Goal: Task Accomplishment & Management: Complete application form

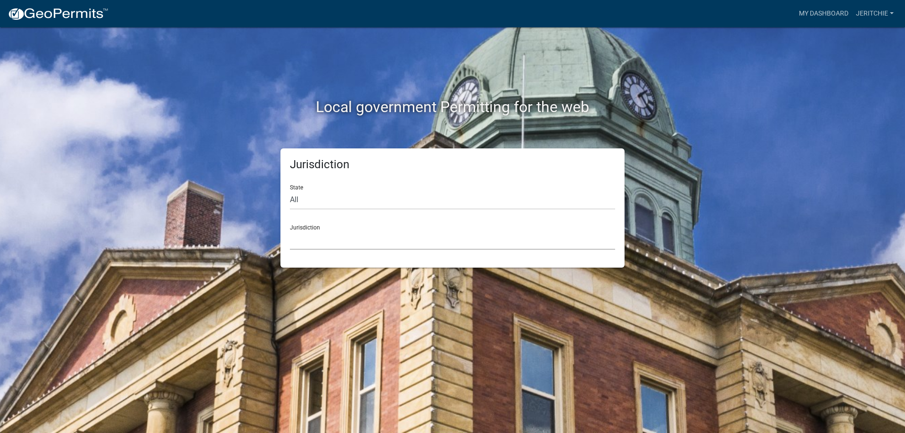
click at [340, 232] on select "[GEOGRAPHIC_DATA], [US_STATE] [GEOGRAPHIC_DATA], [US_STATE][PERSON_NAME][GEOGRA…" at bounding box center [452, 239] width 325 height 19
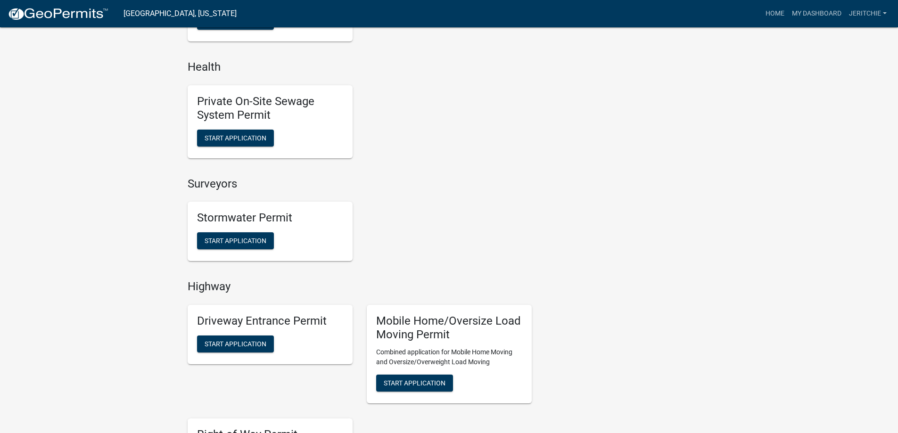
scroll to position [707, 0]
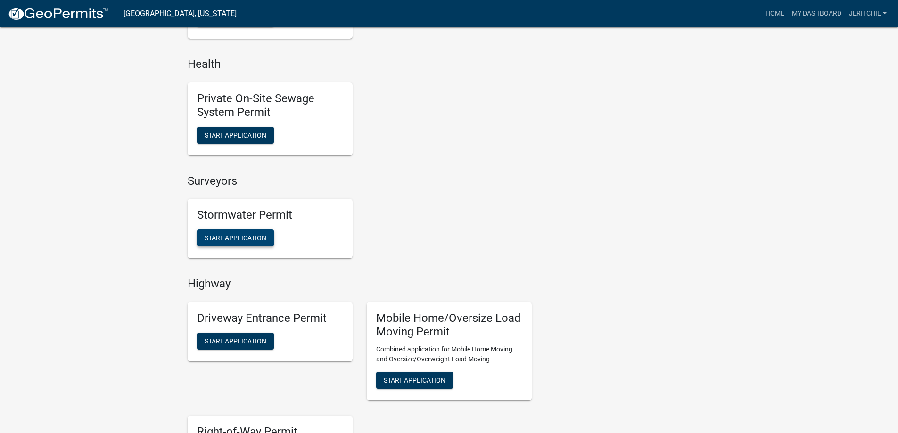
click at [215, 237] on span "Start Application" at bounding box center [235, 238] width 62 height 8
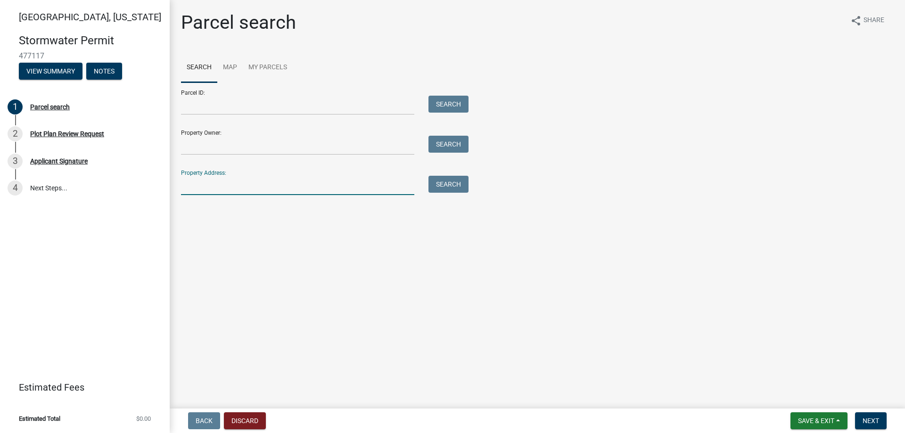
click at [232, 183] on input "Property Address:" at bounding box center [297, 185] width 233 height 19
type input "[STREET_ADDRESS]"
click at [456, 188] on button "Search" at bounding box center [448, 184] width 40 height 17
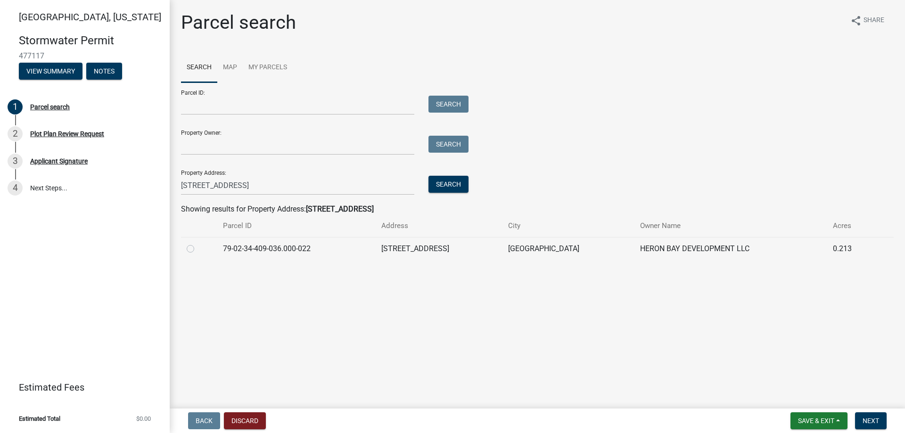
click at [198, 243] on label at bounding box center [198, 243] width 0 height 0
click at [198, 246] on input "radio" at bounding box center [201, 246] width 6 height 6
radio input "true"
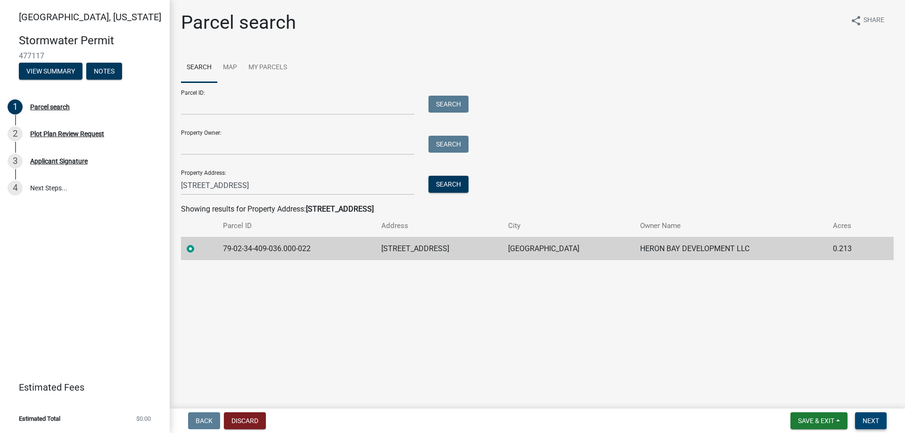
click at [860, 419] on button "Next" at bounding box center [871, 420] width 32 height 17
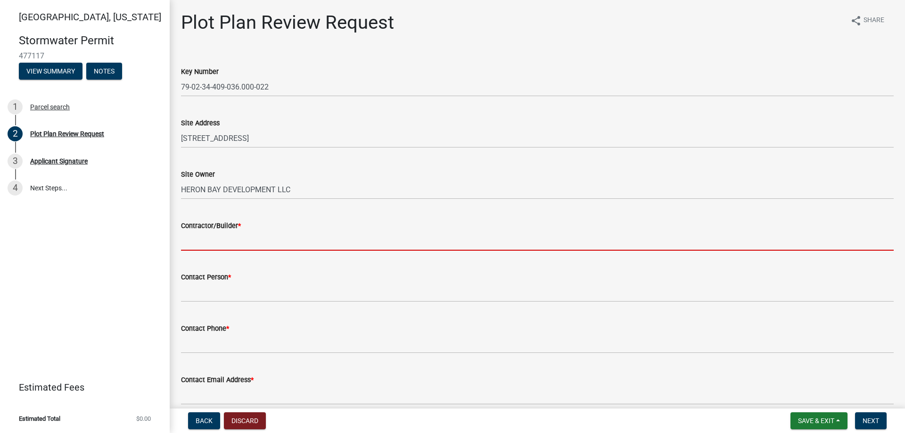
click at [224, 240] on input "Contractor/Builder *" at bounding box center [537, 240] width 712 height 19
type input "MAJESTIC HOMES"
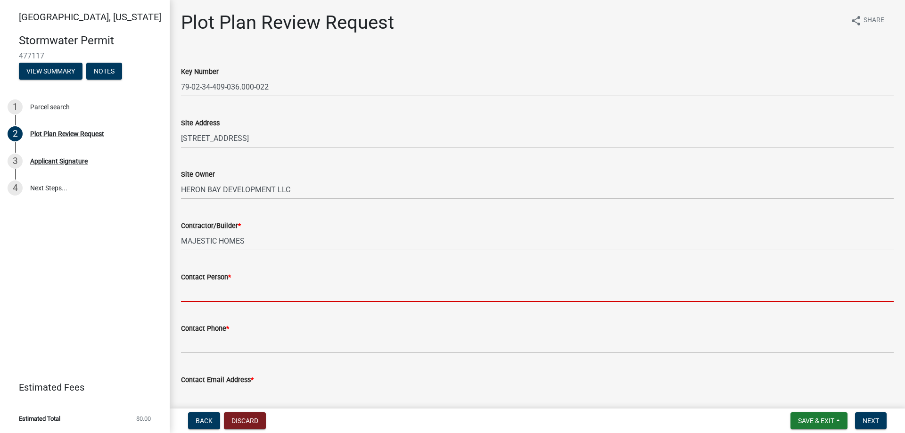
click at [210, 293] on input "Contact Person *" at bounding box center [537, 292] width 712 height 19
type input "Majestic Homes of [GEOGRAPHIC_DATA]"
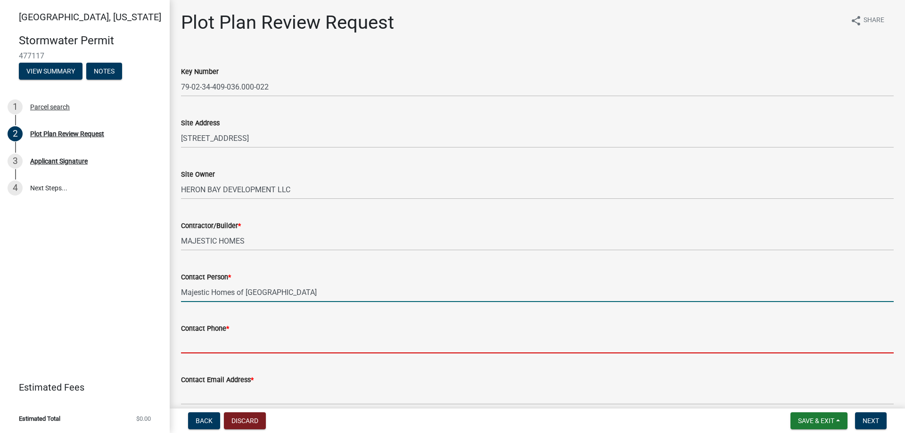
type input "7654186006"
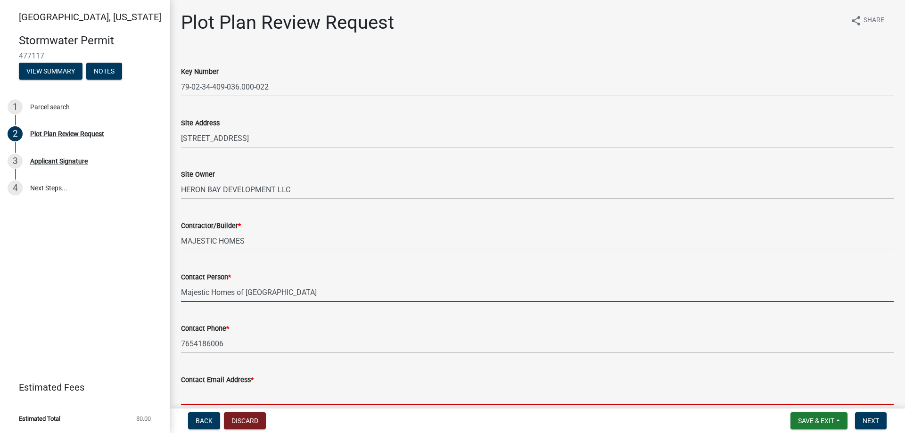
type input "[PERSON_NAME][EMAIL_ADDRESS][PERSON_NAME][DOMAIN_NAME]"
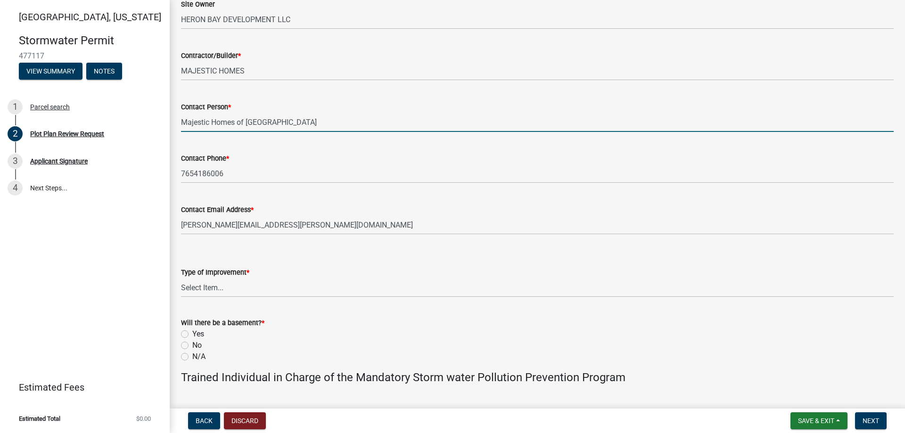
scroll to position [188, 0]
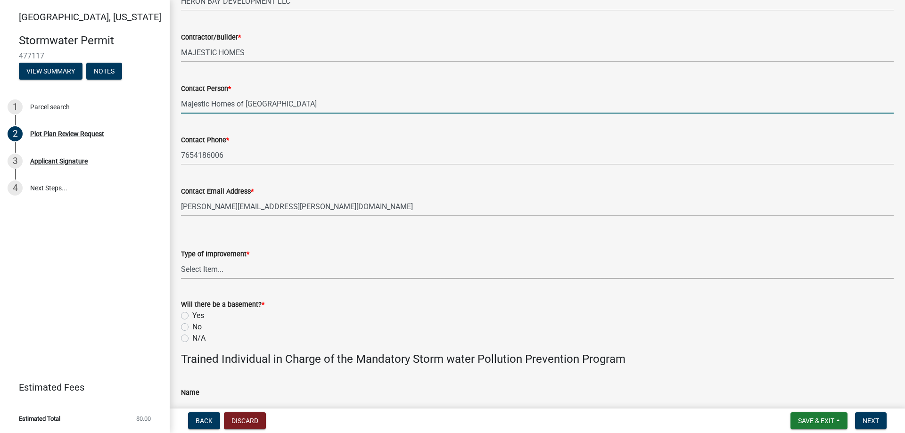
click at [212, 266] on select "Select Item... Agricultural Building Attached Garage Commercial Deck Detached G…" at bounding box center [537, 269] width 712 height 19
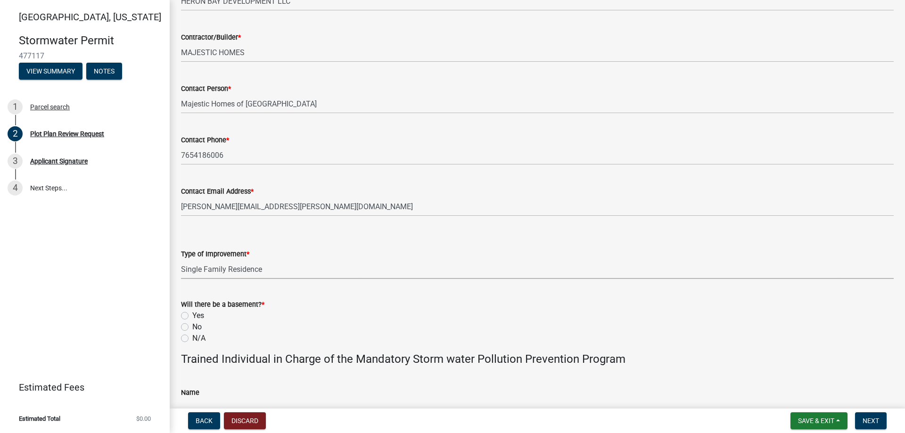
click at [181, 260] on select "Select Item... Agricultural Building Attached Garage Commercial Deck Detached G…" at bounding box center [537, 269] width 712 height 19
select select "b583a170-26d7-469b-a390-0aed4d149ee1"
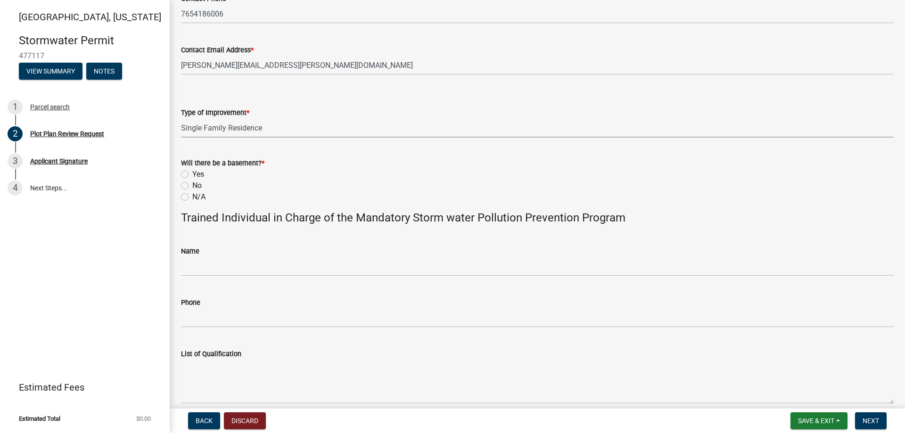
click at [192, 184] on label "No" at bounding box center [196, 185] width 9 height 11
click at [192, 184] on input "No" at bounding box center [195, 183] width 6 height 6
radio input "true"
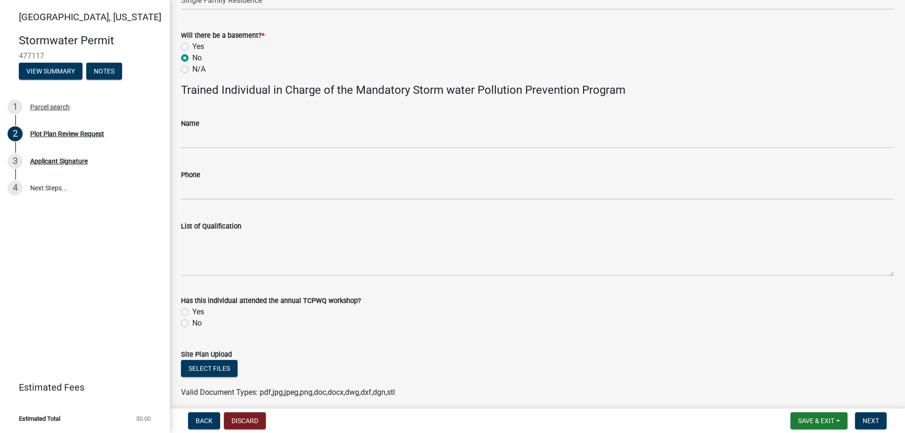
scroll to position [471, 0]
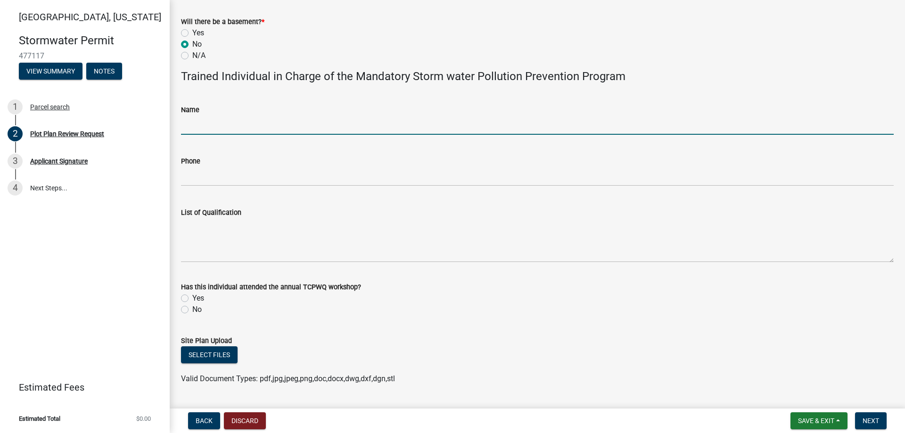
click at [199, 121] on input "Name" at bounding box center [537, 124] width 712 height 19
type input "[PERSON_NAME]"
click at [203, 165] on div "Phone" at bounding box center [537, 160] width 712 height 11
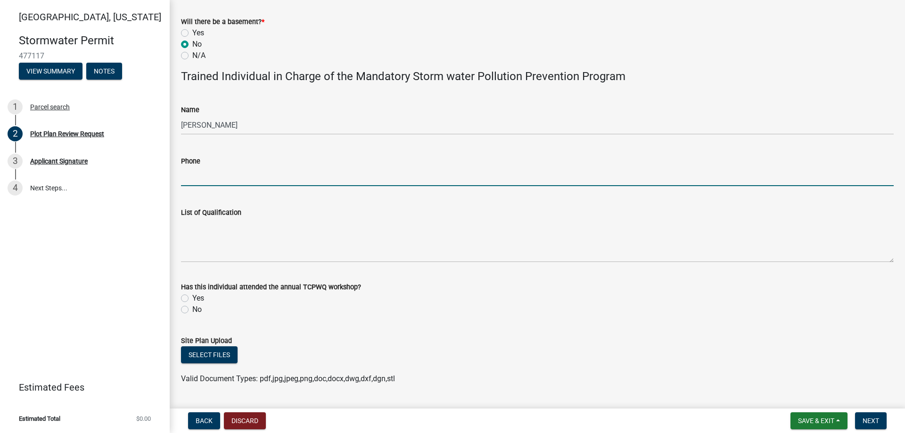
click at [202, 174] on input "Phone" at bounding box center [537, 176] width 712 height 19
type input "7654186006"
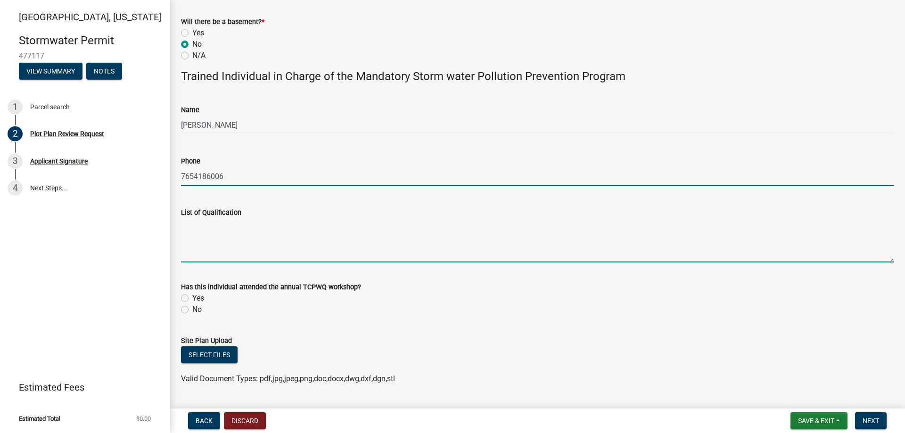
click at [210, 243] on textarea "List of Qualification" at bounding box center [537, 240] width 712 height 44
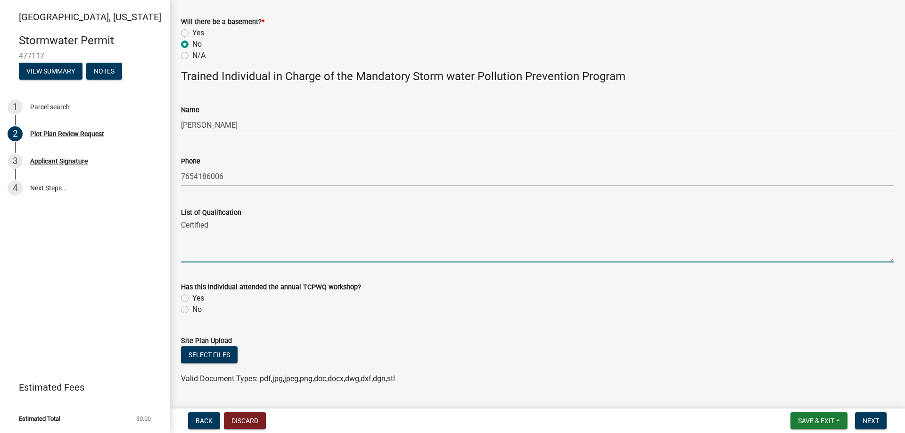
type textarea "Certified"
click at [192, 300] on label "Yes" at bounding box center [198, 298] width 12 height 11
click at [192, 299] on input "Yes" at bounding box center [195, 296] width 6 height 6
radio input "true"
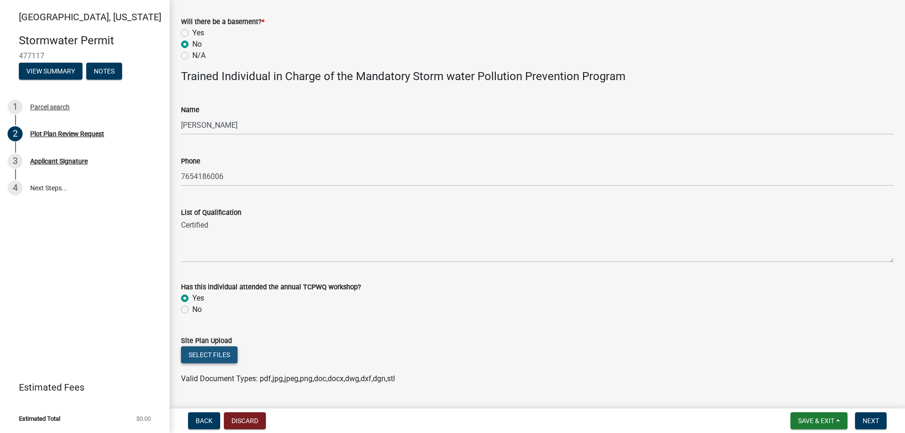
click at [207, 350] on button "Select files" at bounding box center [209, 354] width 57 height 17
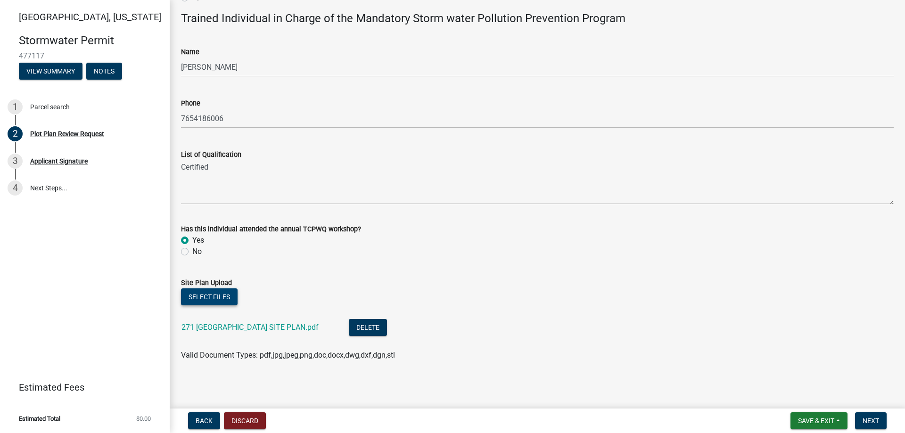
scroll to position [531, 0]
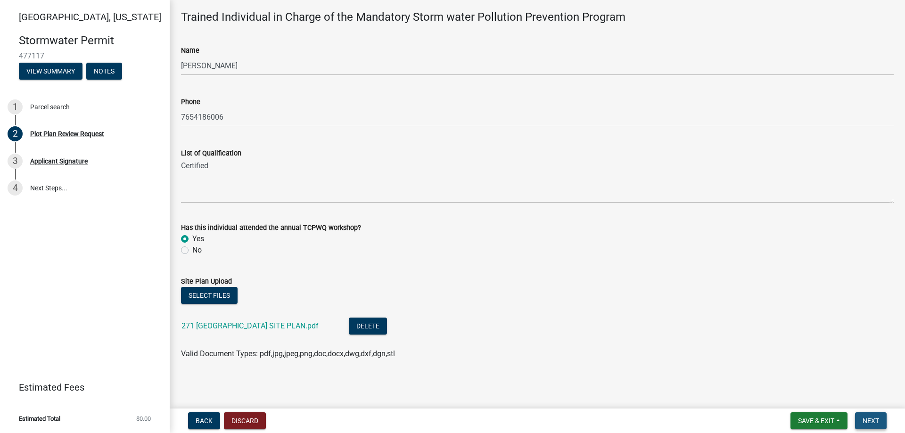
click at [875, 424] on span "Next" at bounding box center [870, 421] width 16 height 8
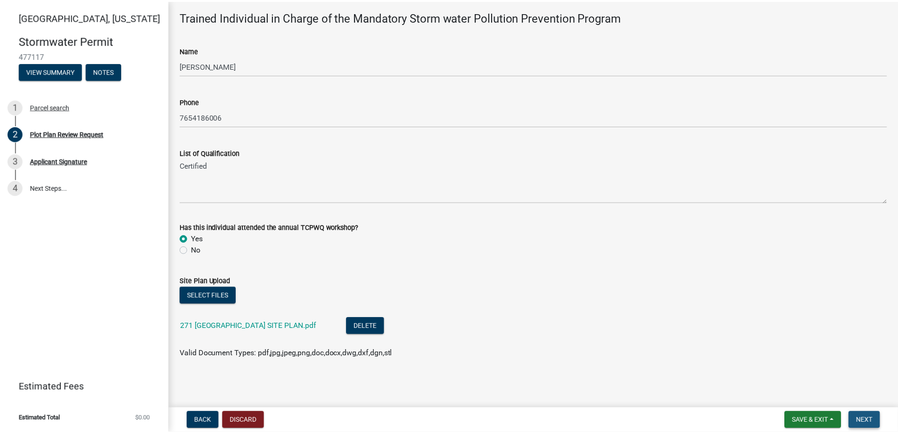
scroll to position [0, 0]
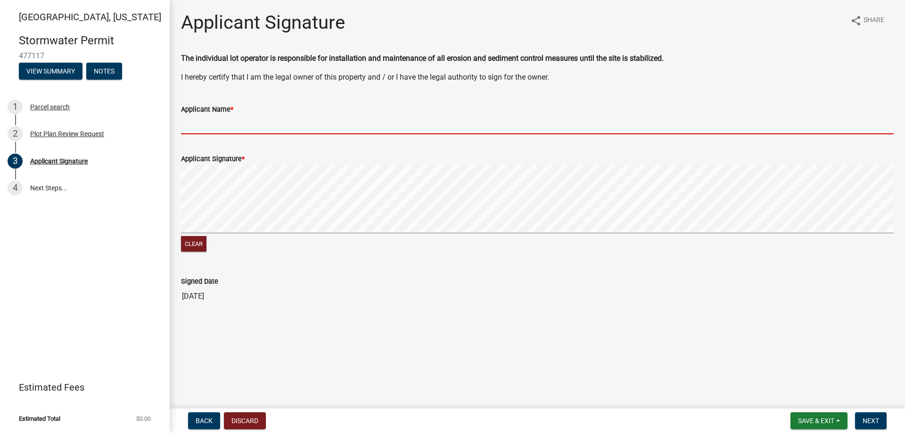
click at [200, 126] on input "Applicant Name *" at bounding box center [537, 124] width 712 height 19
type input "[PERSON_NAME]"
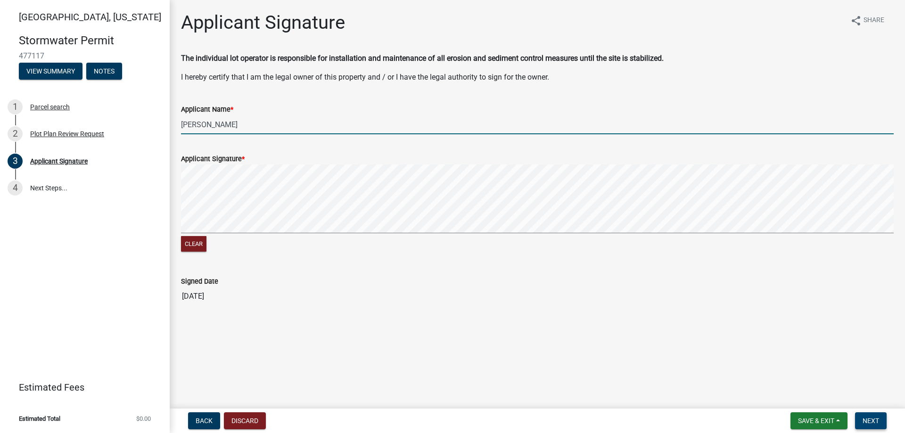
click at [868, 413] on button "Next" at bounding box center [871, 420] width 32 height 17
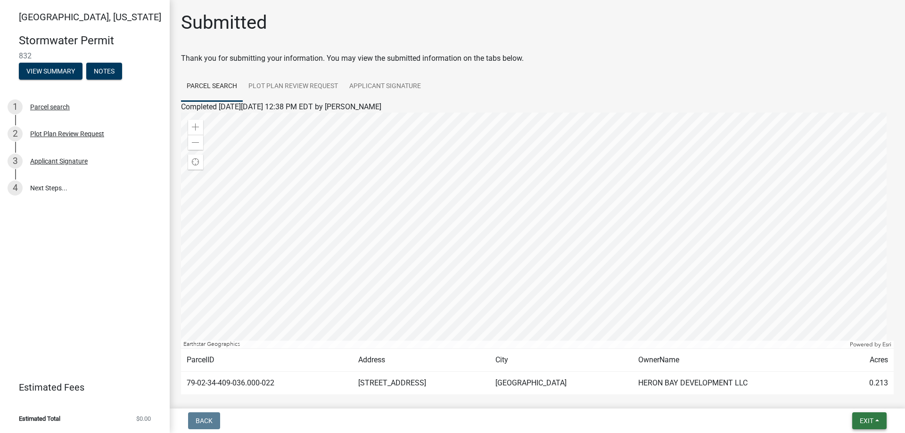
click at [874, 417] on button "Exit" at bounding box center [869, 420] width 34 height 17
click at [836, 392] on button "Save & Exit" at bounding box center [848, 396] width 75 height 23
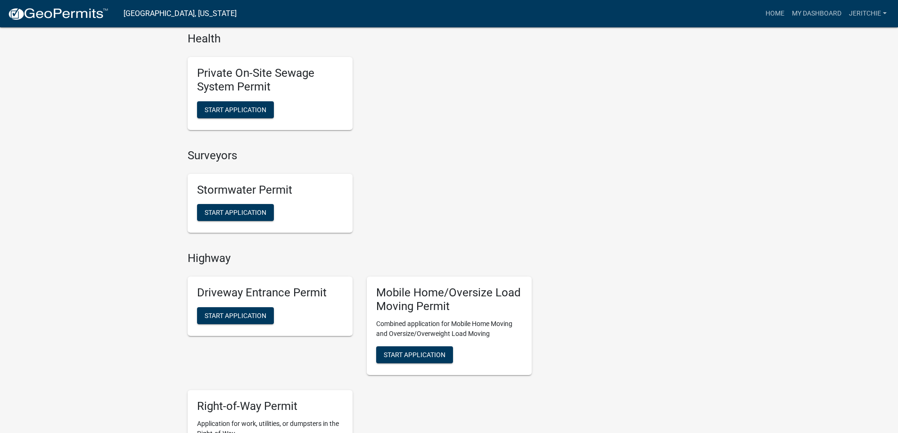
scroll to position [754, 0]
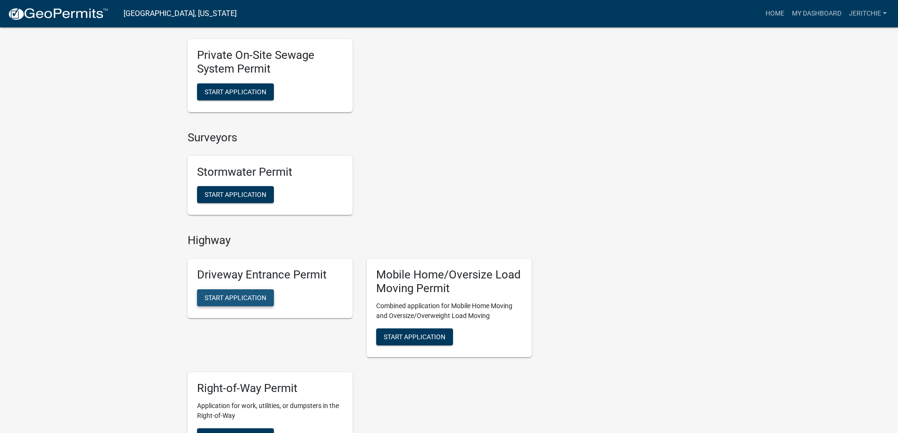
click at [231, 295] on span "Start Application" at bounding box center [235, 298] width 62 height 8
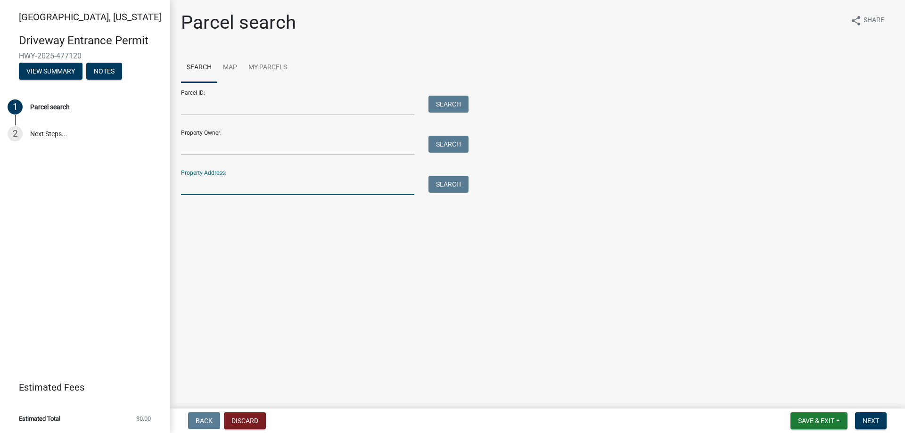
click at [234, 182] on input "Property Address:" at bounding box center [297, 185] width 233 height 19
click at [450, 189] on button "Search" at bounding box center [448, 184] width 40 height 17
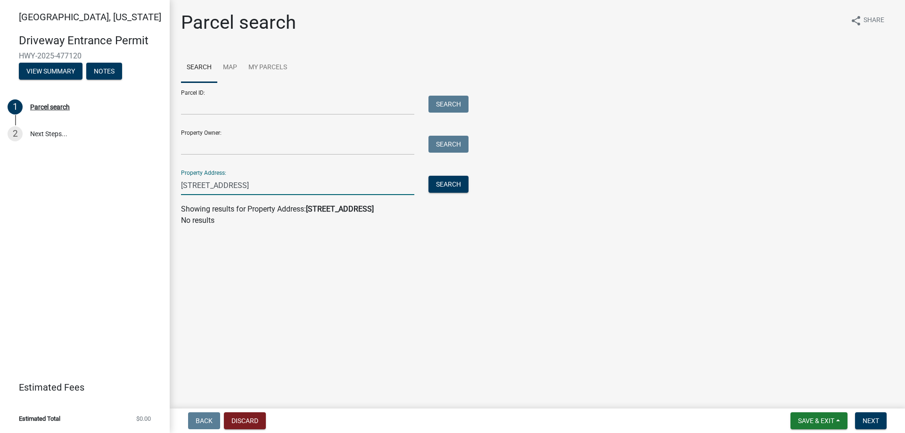
click at [266, 187] on input "[STREET_ADDRESS]" at bounding box center [297, 185] width 233 height 19
click at [187, 183] on input "[STREET_ADDRESS]" at bounding box center [297, 185] width 233 height 19
type input "[STREET_ADDRESS]"
click at [464, 182] on button "Search" at bounding box center [448, 184] width 40 height 17
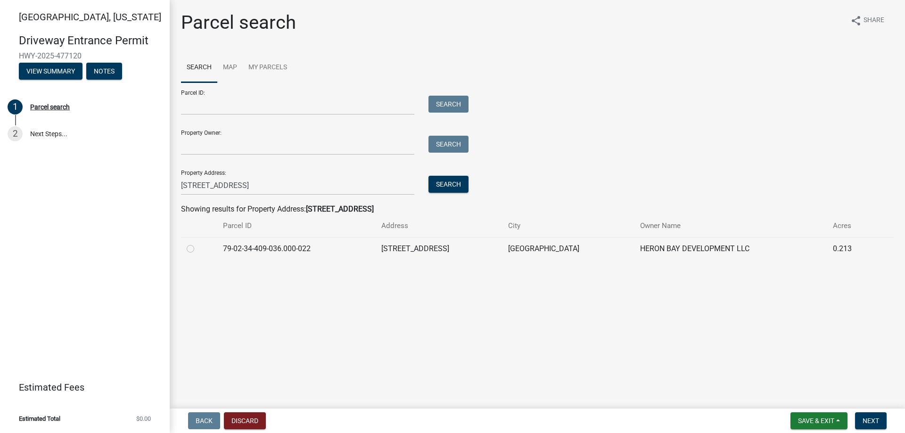
click at [198, 243] on label at bounding box center [198, 243] width 0 height 0
click at [198, 249] on input "radio" at bounding box center [201, 246] width 6 height 6
radio input "true"
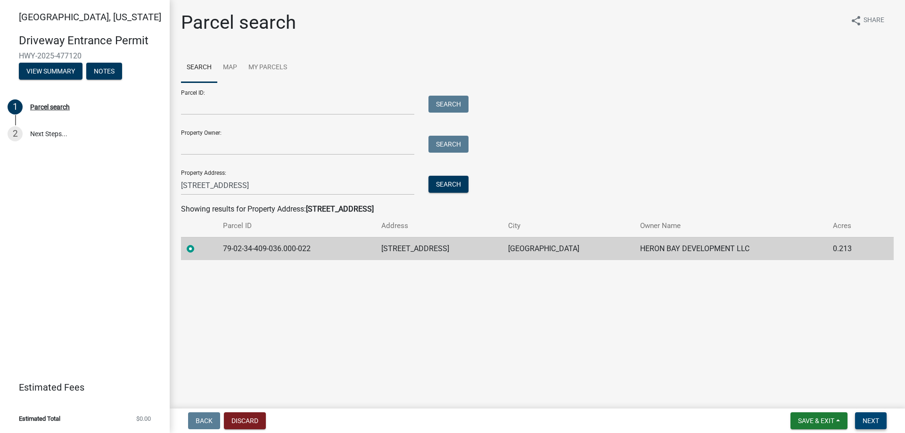
click at [869, 423] on span "Next" at bounding box center [870, 421] width 16 height 8
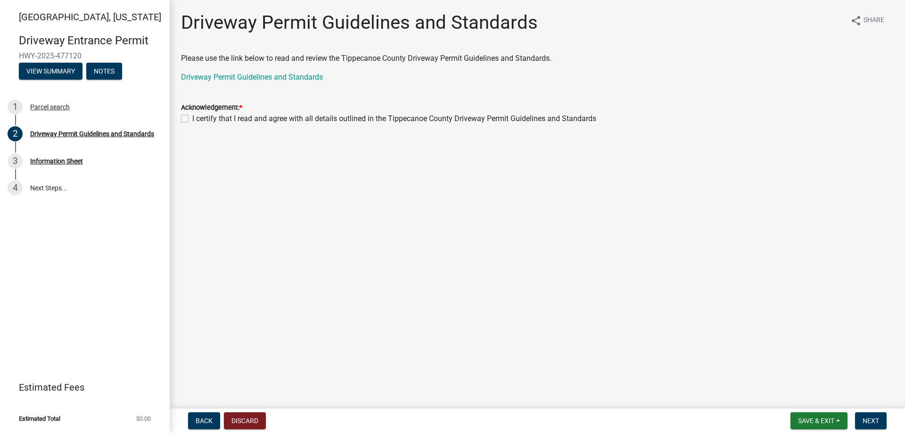
click at [192, 120] on label "I certify that I read and agree with all details outlined in the Tippecanoe Cou…" at bounding box center [394, 118] width 404 height 11
click at [192, 119] on input "I certify that I read and agree with all details outlined in the Tippecanoe Cou…" at bounding box center [195, 116] width 6 height 6
checkbox input "true"
click at [874, 419] on span "Next" at bounding box center [870, 421] width 16 height 8
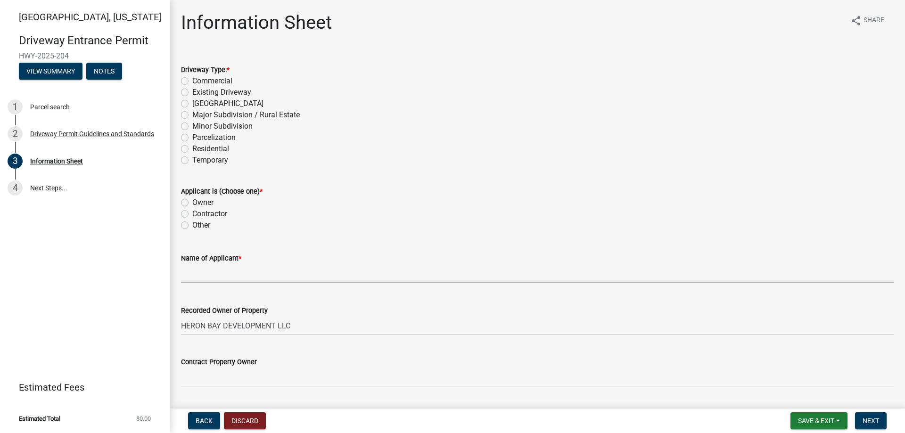
click at [192, 90] on label "Existing Driveway" at bounding box center [221, 92] width 59 height 11
click at [192, 90] on input "Existing Driveway" at bounding box center [195, 90] width 6 height 6
radio input "true"
click at [192, 214] on label "Contractor" at bounding box center [209, 213] width 35 height 11
click at [192, 214] on input "Contractor" at bounding box center [195, 211] width 6 height 6
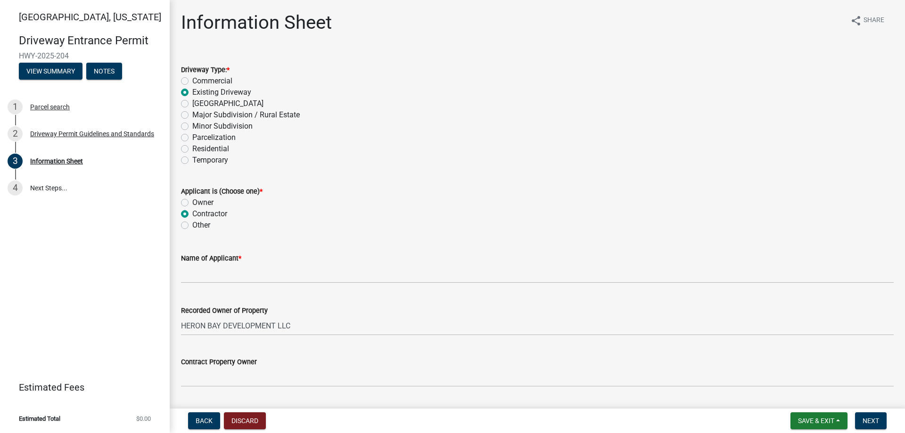
radio input "true"
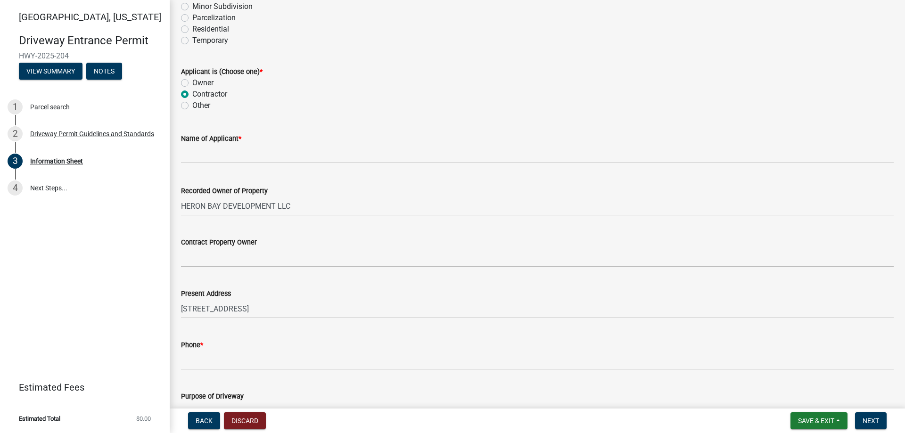
scroll to position [141, 0]
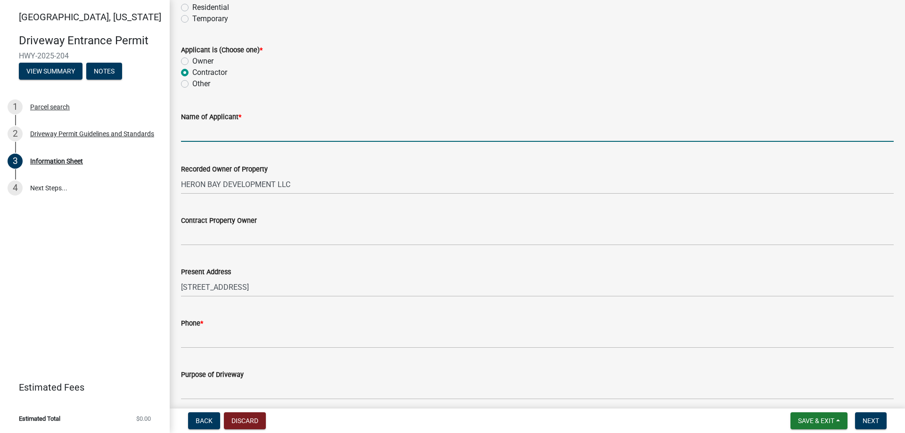
click at [201, 132] on input "Name of Applicant *" at bounding box center [537, 132] width 712 height 19
type input "Majestic Homes of [GEOGRAPHIC_DATA]"
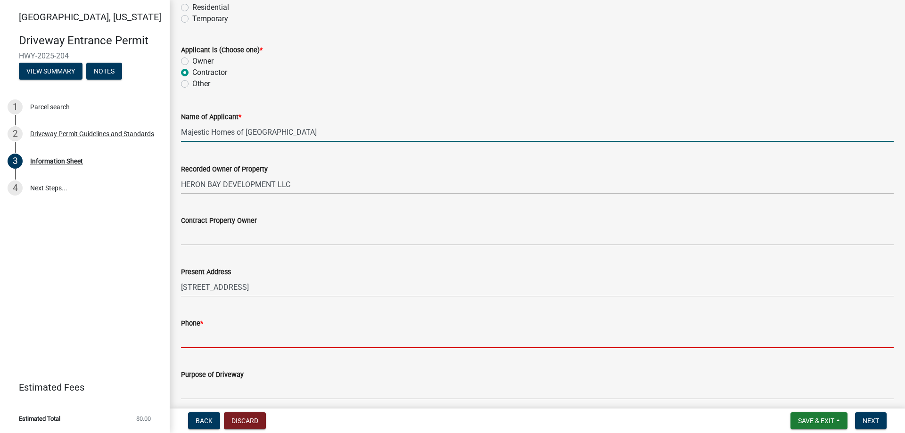
type input "7654186006"
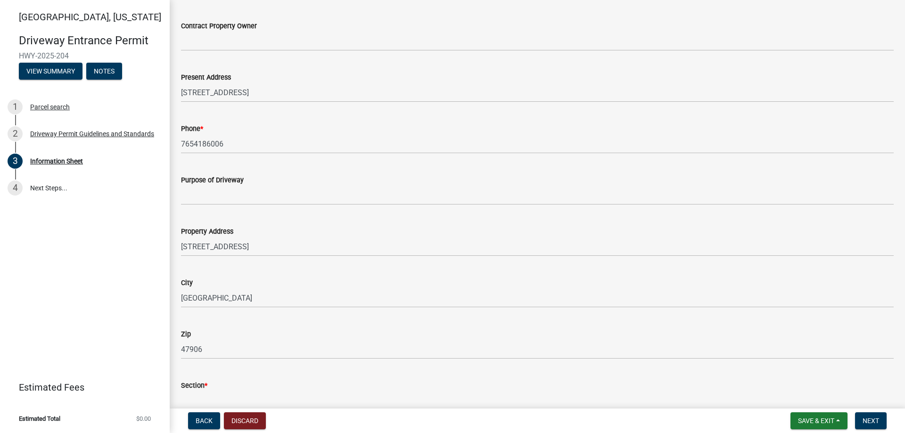
scroll to position [377, 0]
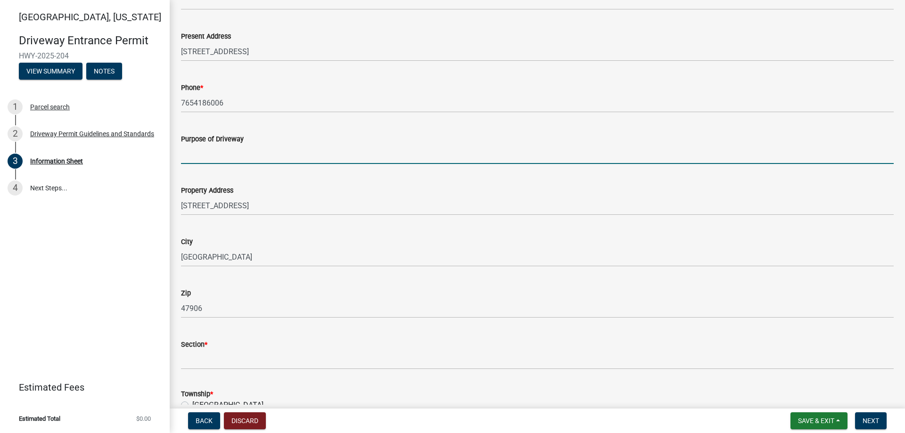
click at [193, 158] on input "Purpose of Driveway" at bounding box center [537, 154] width 712 height 19
type input "NEW CONTRUCTION HOME"
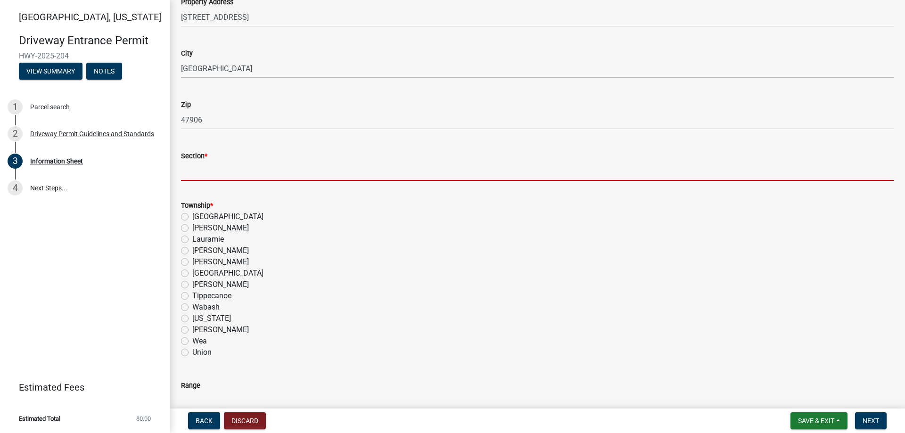
click at [207, 174] on input "Section *" at bounding box center [537, 171] width 712 height 19
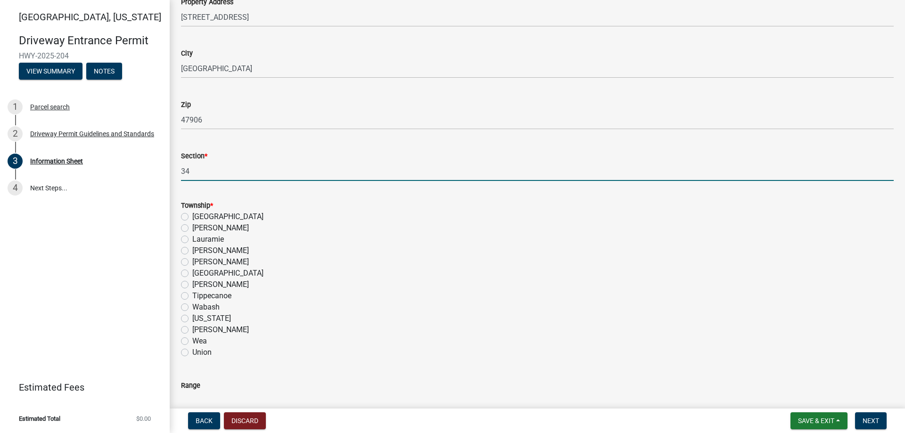
type input "34"
click at [192, 305] on label "Wabash" at bounding box center [205, 307] width 27 height 11
click at [192, 305] on input "Wabash" at bounding box center [195, 305] width 6 height 6
radio input "true"
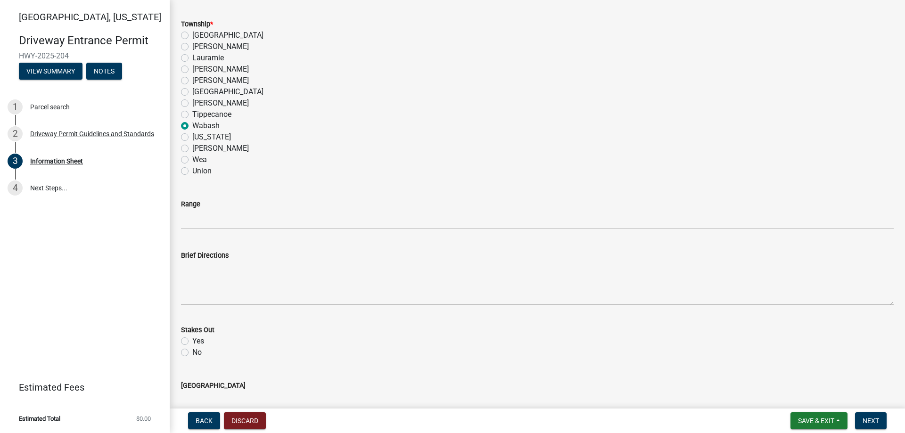
scroll to position [754, 0]
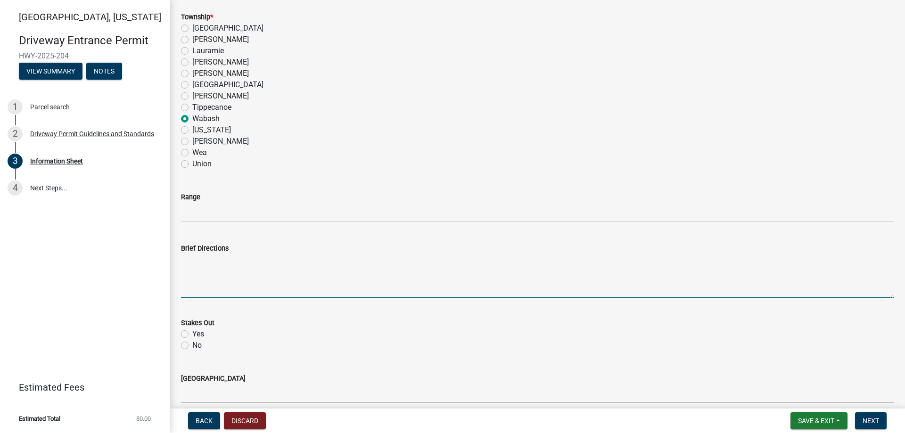
click at [190, 262] on textarea "Brief Directions" at bounding box center [537, 276] width 712 height 44
type textarea "Go south on Rhyolite Dr, West on Dolerite Ct, then South on [GEOGRAPHIC_DATA]"
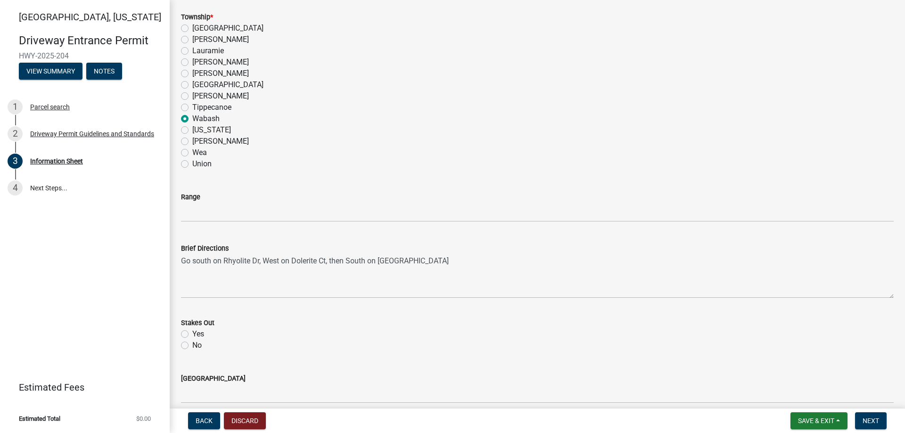
click at [192, 335] on label "Yes" at bounding box center [198, 333] width 12 height 11
click at [192, 335] on input "Yes" at bounding box center [195, 331] width 6 height 6
radio input "true"
click at [192, 343] on label "No" at bounding box center [196, 345] width 9 height 11
click at [192, 343] on input "No" at bounding box center [195, 343] width 6 height 6
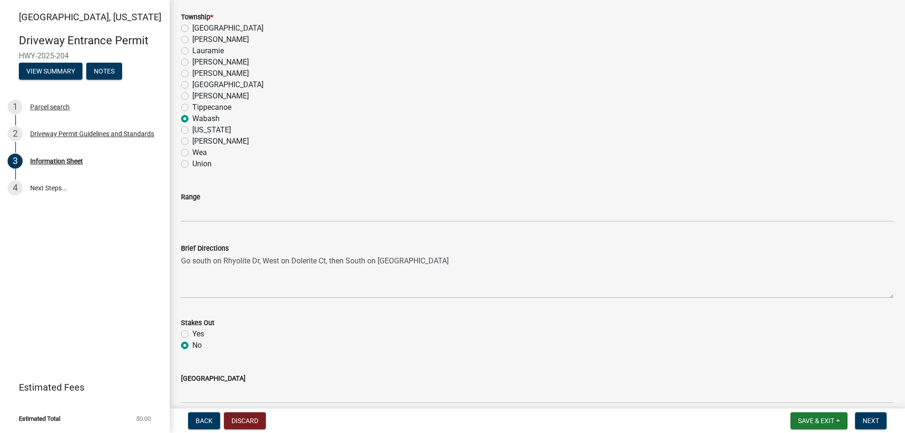
radio input "true"
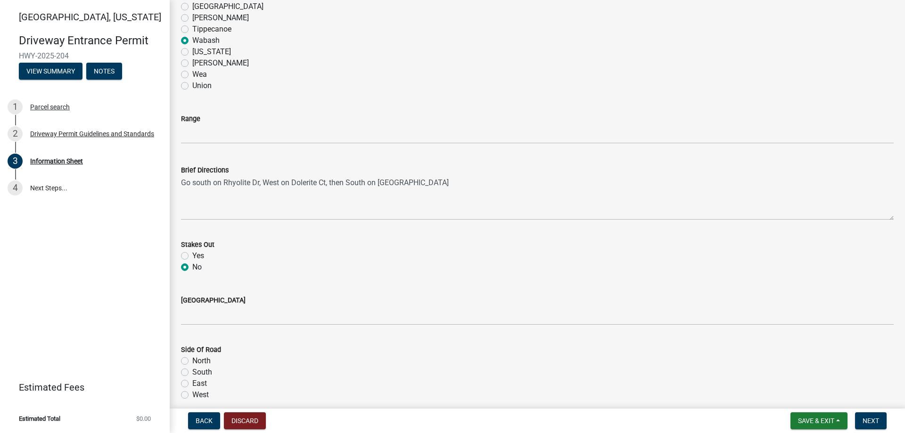
scroll to position [942, 0]
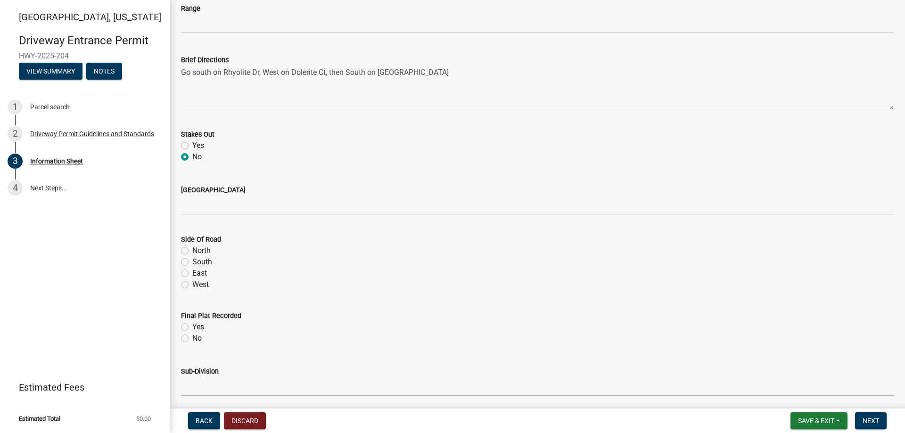
click at [192, 282] on label "West" at bounding box center [200, 284] width 16 height 11
click at [192, 282] on input "West" at bounding box center [195, 282] width 6 height 6
radio input "true"
click at [192, 324] on label "Yes" at bounding box center [198, 326] width 12 height 11
click at [192, 324] on input "Yes" at bounding box center [195, 324] width 6 height 6
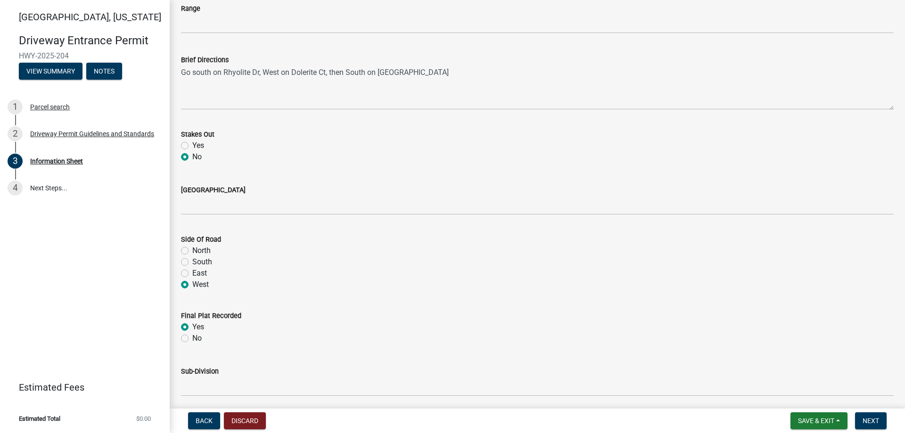
radio input "true"
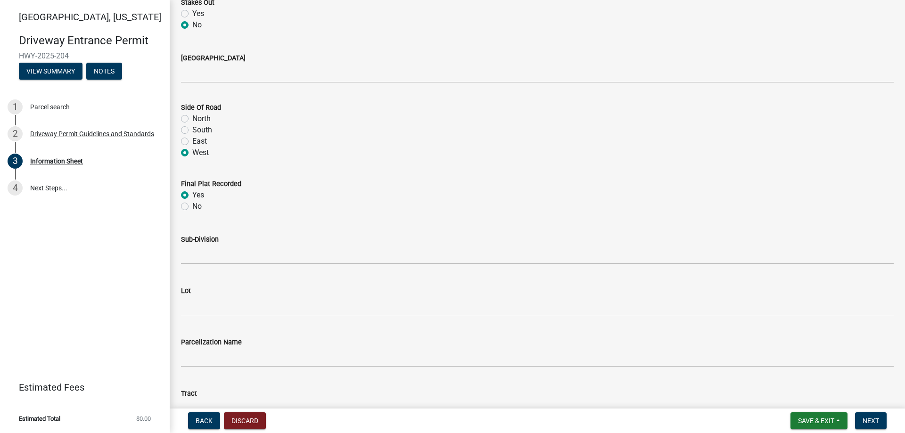
scroll to position [1084, 0]
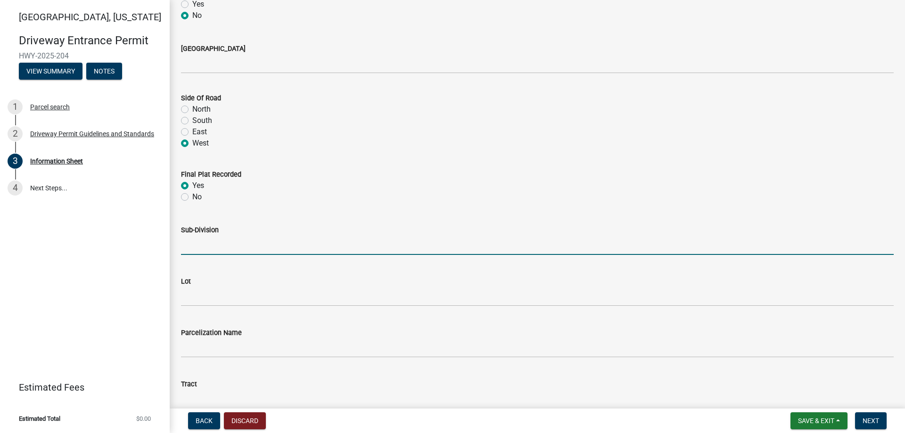
click at [184, 239] on input "Sub-Division" at bounding box center [537, 245] width 712 height 19
type input "Stonehenge"
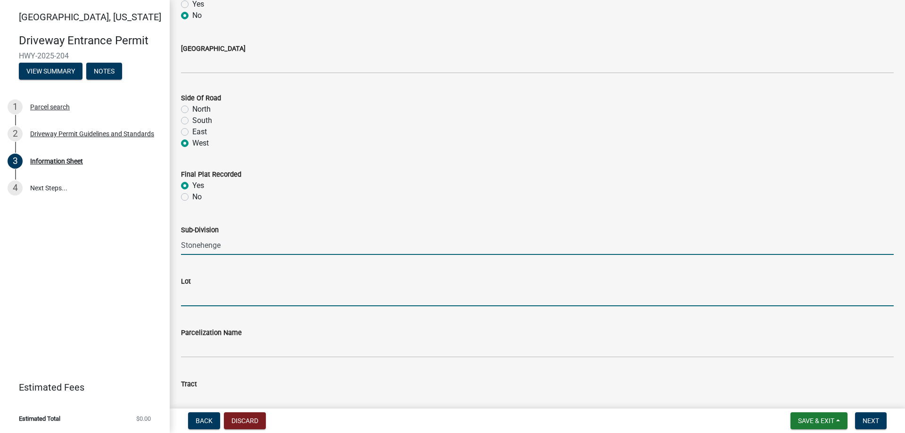
click at [204, 294] on input "Lot" at bounding box center [537, 296] width 712 height 19
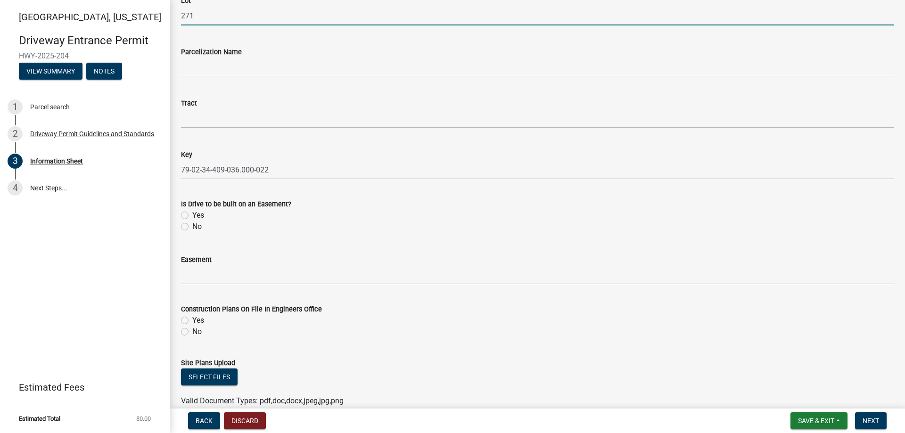
scroll to position [1366, 0]
type input "271"
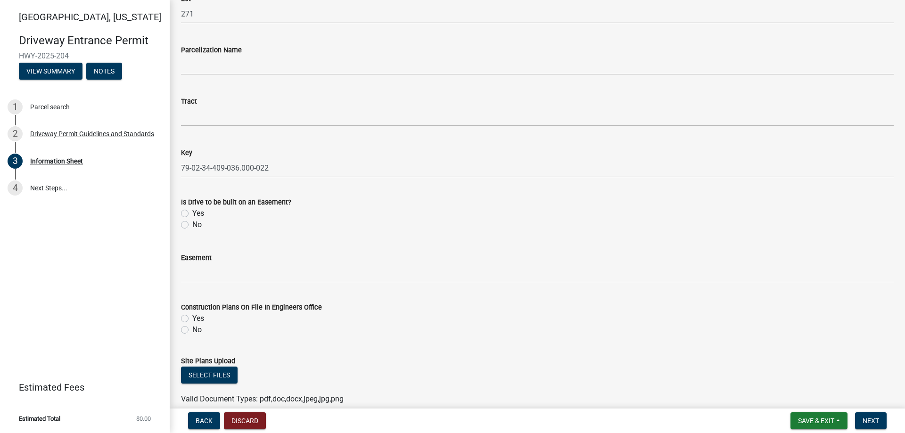
click at [179, 223] on div "Is Drive to be built on an Easement? Yes No" at bounding box center [537, 207] width 727 height 45
click at [189, 226] on div "No" at bounding box center [537, 224] width 712 height 11
click at [192, 226] on label "No" at bounding box center [196, 224] width 9 height 11
click at [192, 225] on input "No" at bounding box center [195, 222] width 6 height 6
radio input "true"
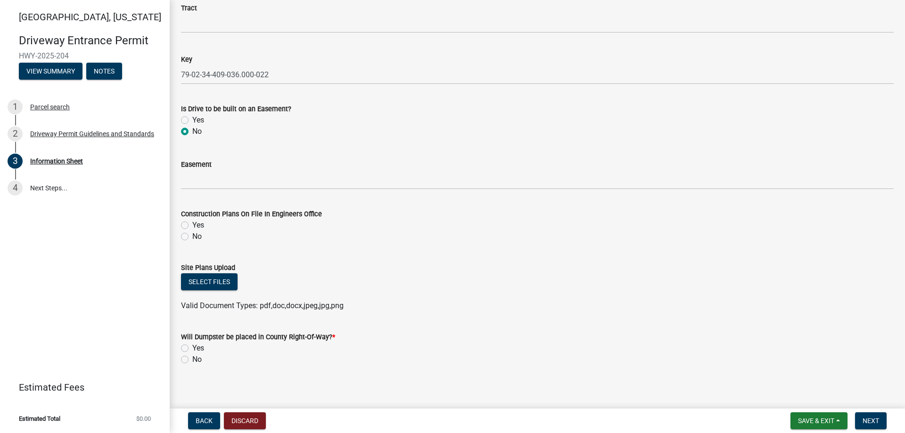
scroll to position [1461, 0]
click at [192, 234] on label "No" at bounding box center [196, 235] width 9 height 11
click at [192, 234] on input "No" at bounding box center [195, 233] width 6 height 6
radio input "true"
click at [205, 278] on button "Select files" at bounding box center [209, 280] width 57 height 17
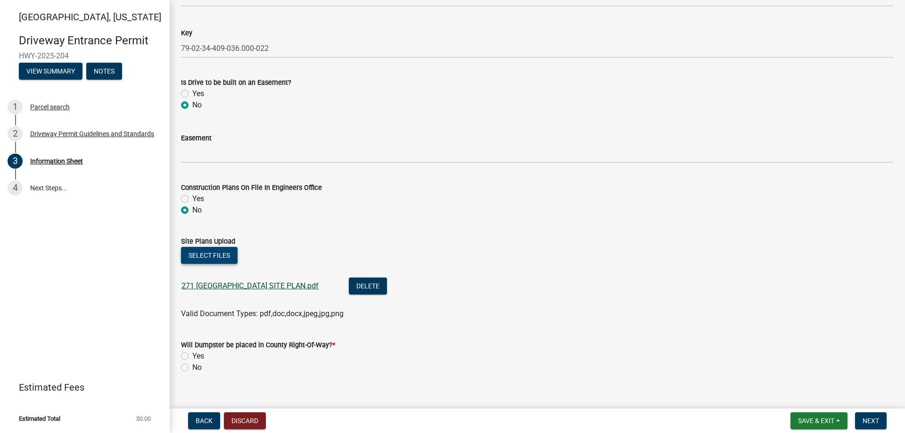
scroll to position [1500, 0]
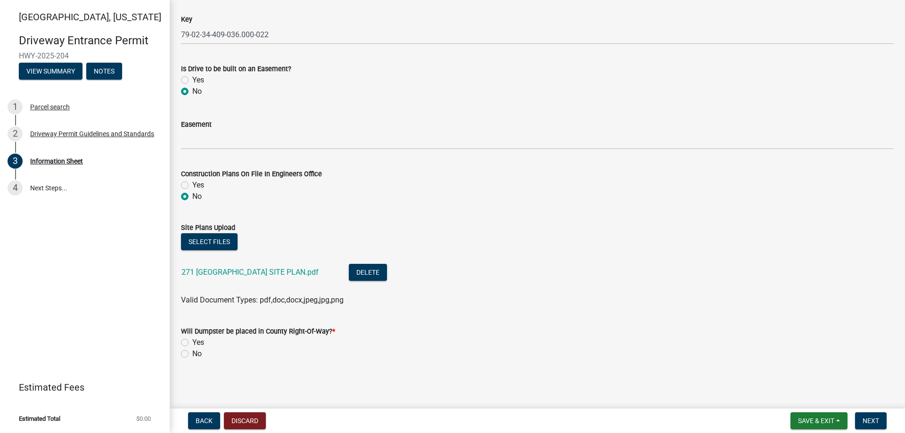
click at [192, 356] on label "No" at bounding box center [196, 353] width 9 height 11
click at [192, 354] on input "No" at bounding box center [195, 351] width 6 height 6
radio input "true"
click at [873, 423] on span "Next" at bounding box center [870, 421] width 16 height 8
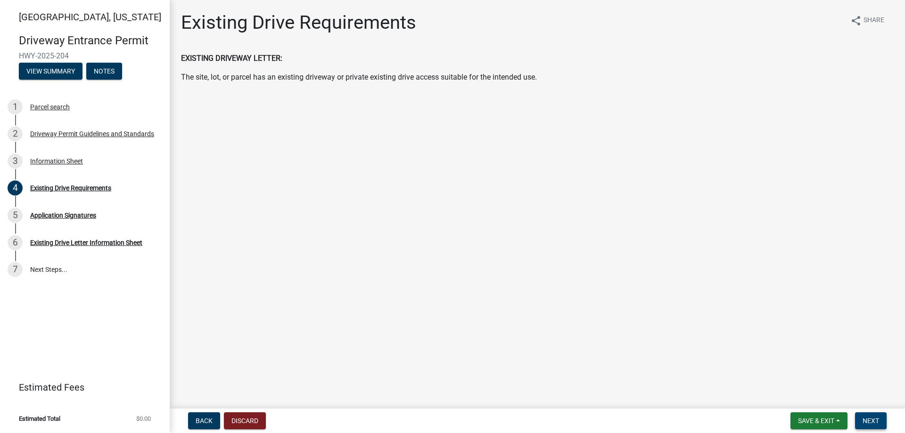
click at [869, 423] on span "Next" at bounding box center [870, 421] width 16 height 8
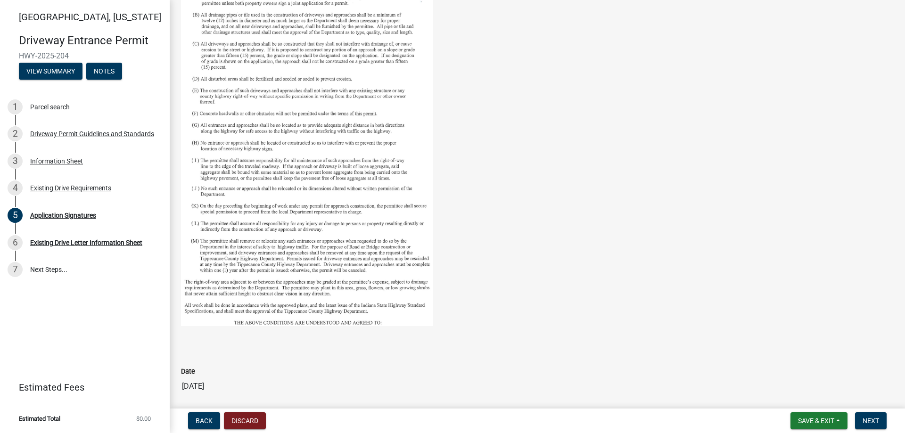
scroll to position [424, 0]
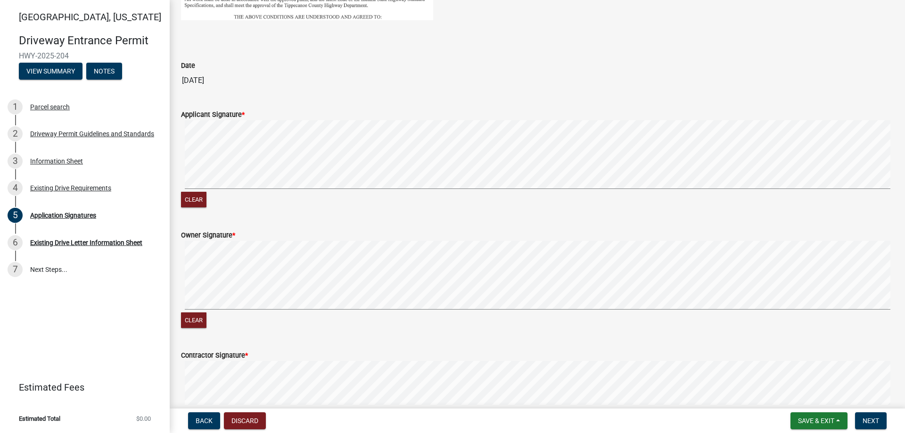
click at [178, 181] on div "Applicant Signature * Clear" at bounding box center [537, 154] width 727 height 112
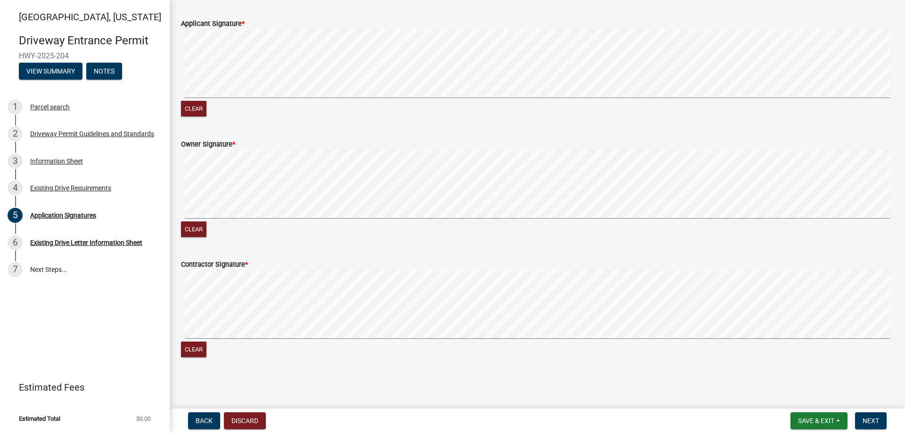
click at [179, 208] on div "Owner Signature * Clear" at bounding box center [537, 183] width 727 height 112
click at [178, 329] on div "Contractor Signature * Clear" at bounding box center [537, 303] width 727 height 112
click at [874, 420] on span "Next" at bounding box center [870, 421] width 16 height 8
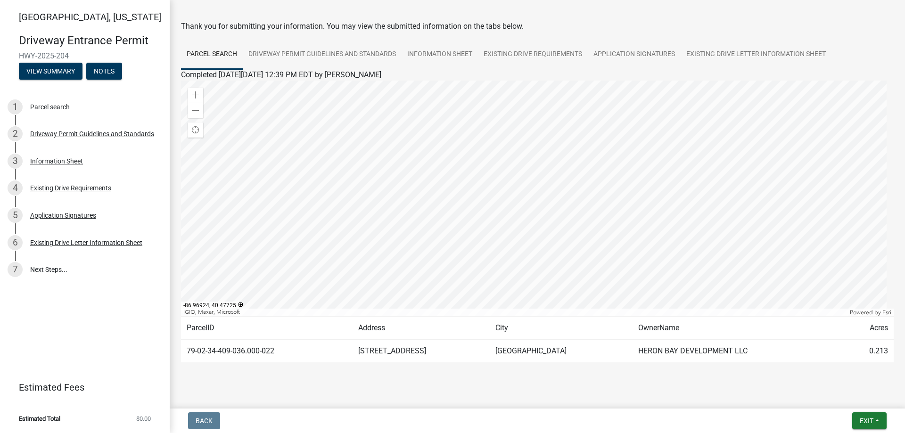
scroll to position [45, 0]
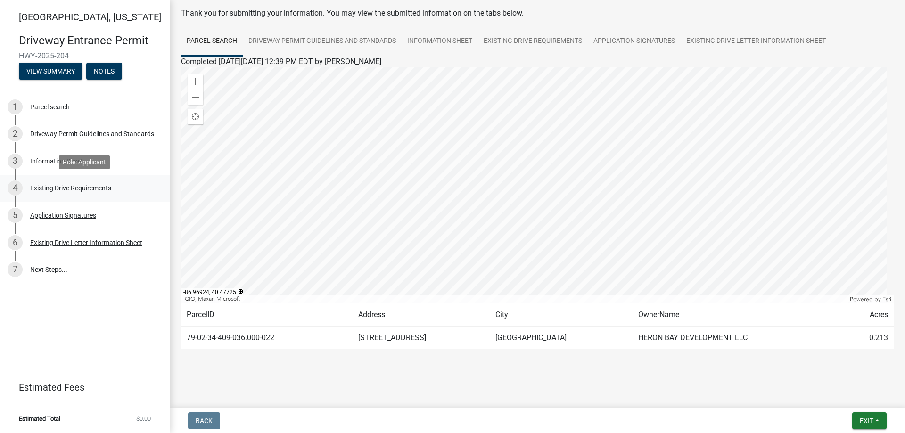
click at [53, 190] on div "Existing Drive Requirements" at bounding box center [70, 188] width 81 height 7
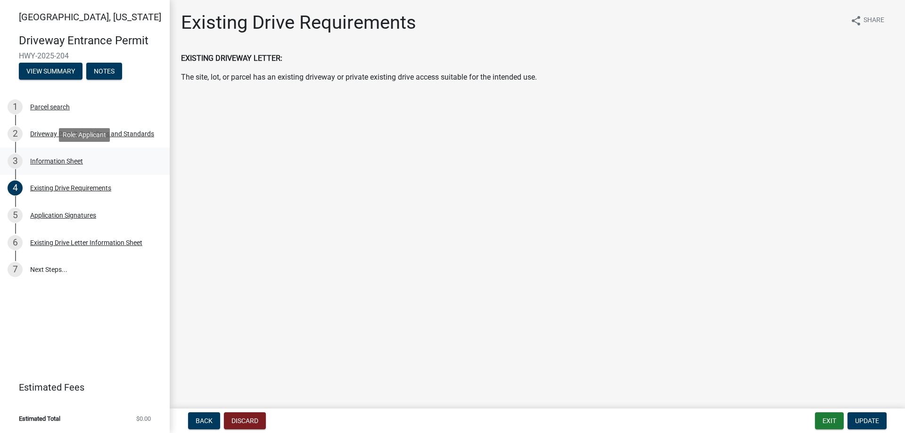
click at [52, 162] on div "Information Sheet" at bounding box center [56, 161] width 53 height 7
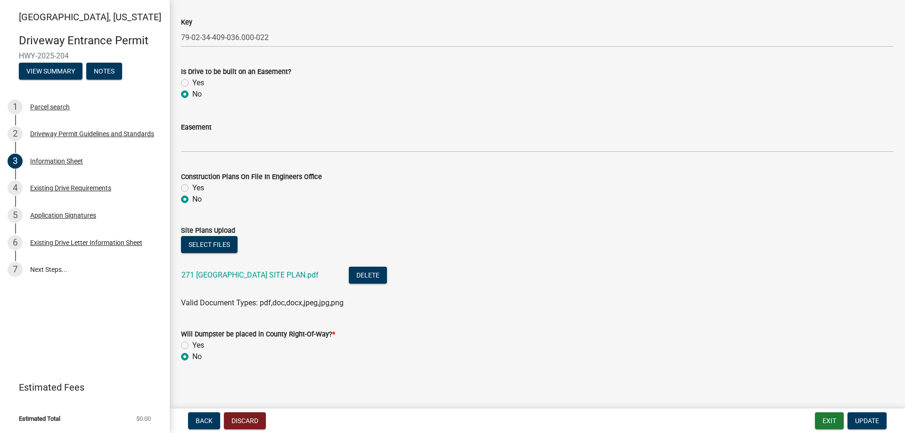
scroll to position [1500, 0]
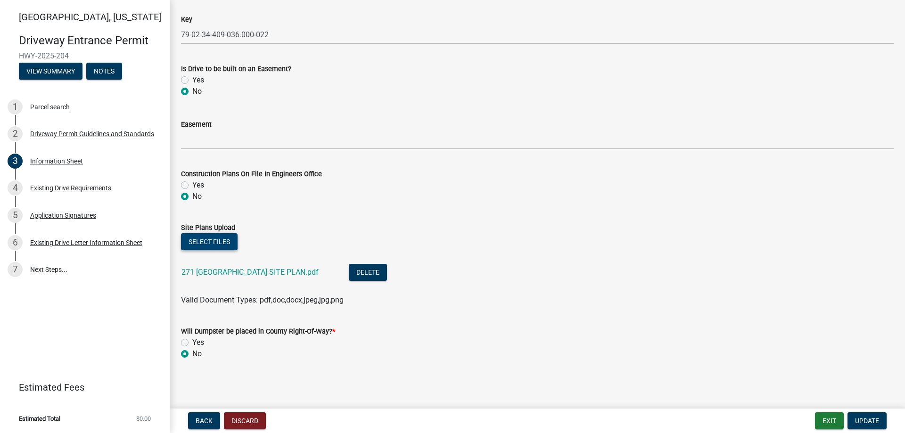
click at [203, 242] on button "Select files" at bounding box center [209, 241] width 57 height 17
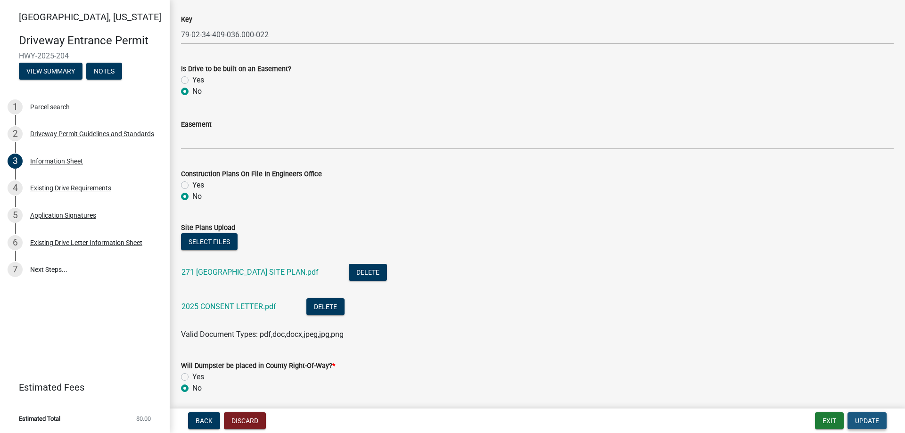
click at [863, 424] on span "Update" at bounding box center [867, 421] width 24 height 8
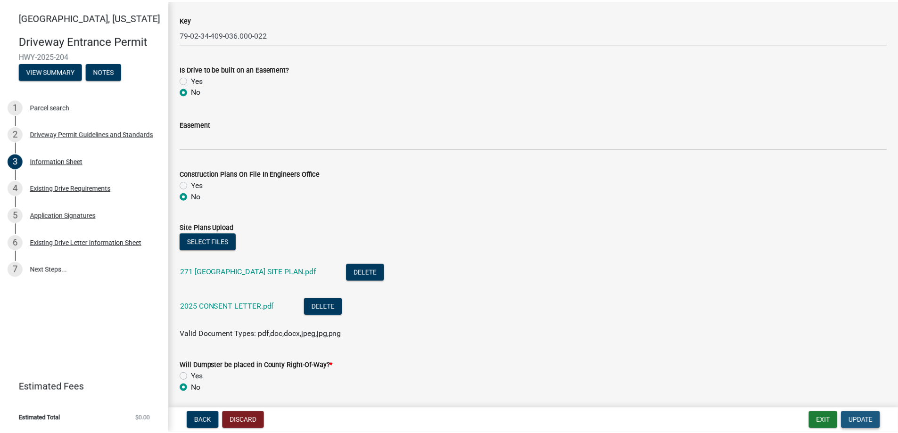
scroll to position [0, 0]
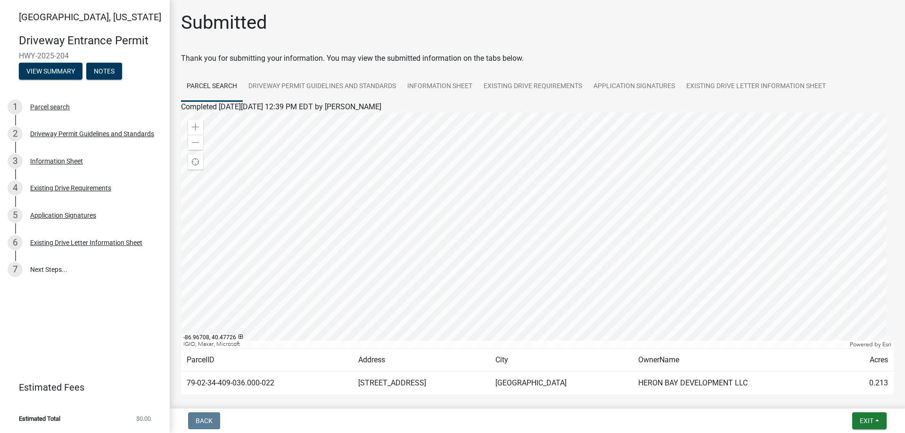
click at [869, 430] on nav "Back Exit Save Save & Exit" at bounding box center [537, 421] width 735 height 25
click at [865, 420] on span "Exit" at bounding box center [866, 421] width 14 height 8
click at [835, 395] on button "Save & Exit" at bounding box center [848, 396] width 75 height 23
